Goal: Navigation & Orientation: Find specific page/section

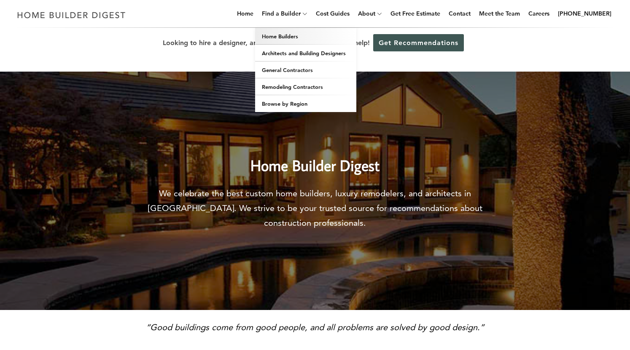
click at [299, 41] on link "Home Builders" at bounding box center [305, 36] width 101 height 17
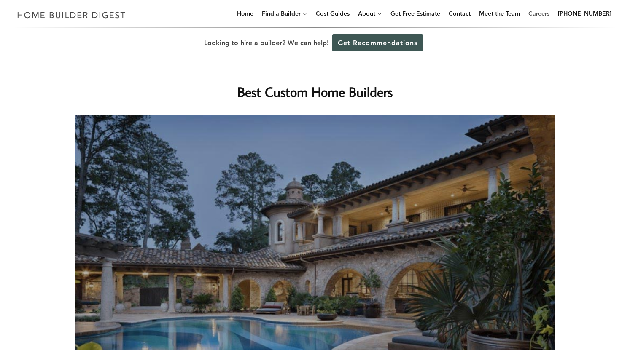
click at [551, 18] on link "Careers" at bounding box center [539, 13] width 28 height 27
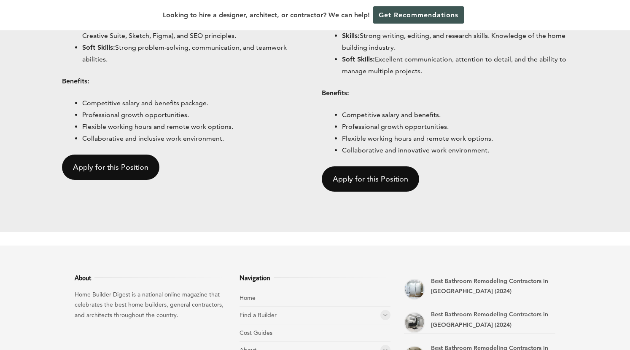
scroll to position [735, 0]
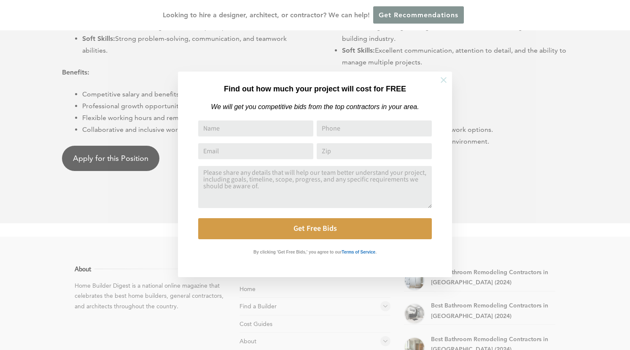
click at [441, 74] on button at bounding box center [444, 80] width 30 height 30
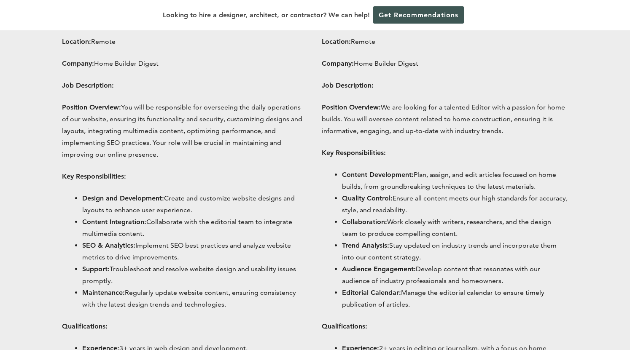
scroll to position [330, 0]
